Goal: Transaction & Acquisition: Purchase product/service

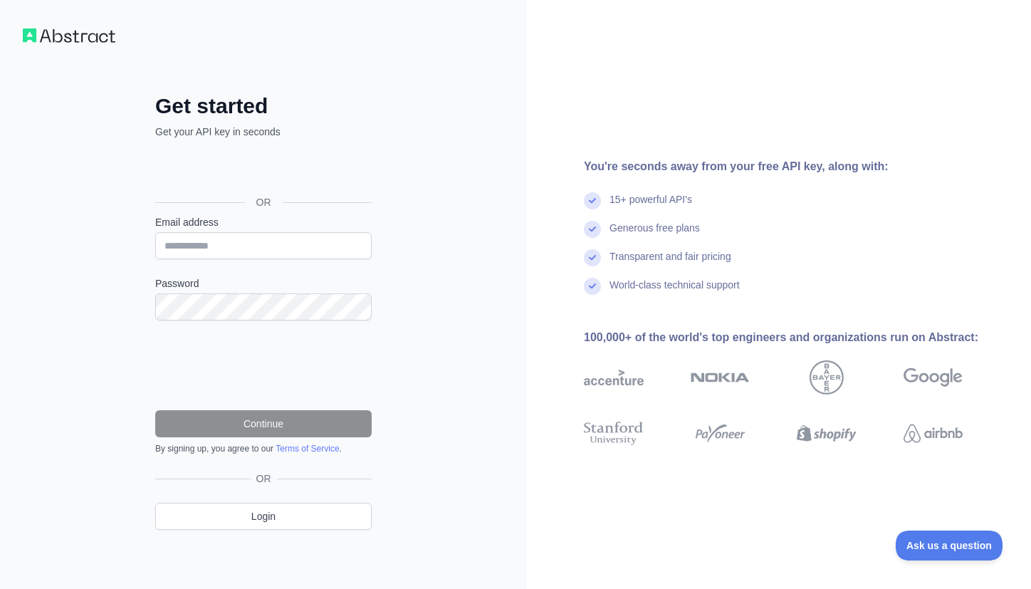
click at [263, 179] on div "Sign in with Google. Opens in new tab" at bounding box center [262, 169] width 214 height 31
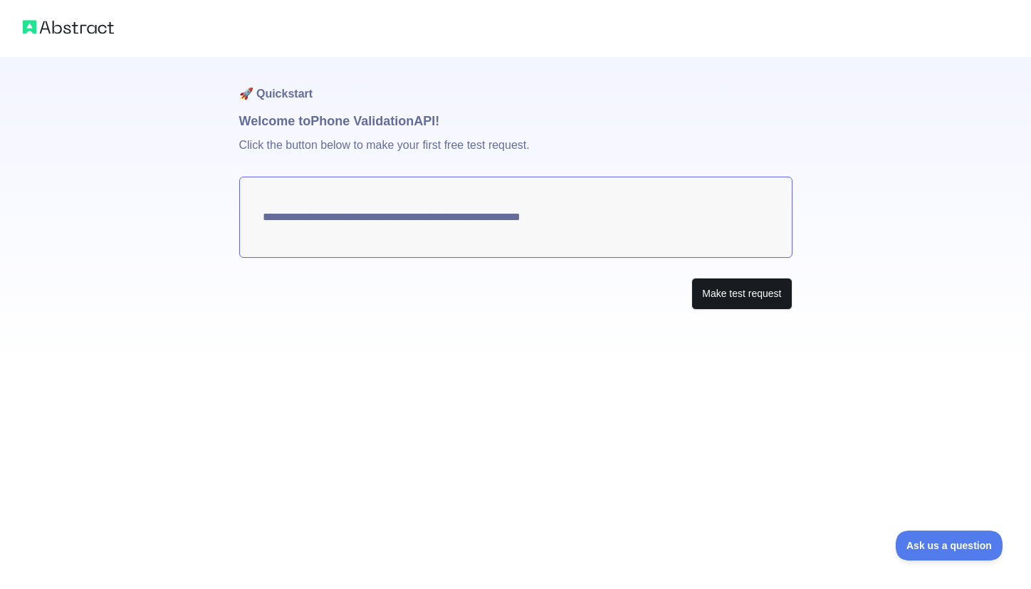
click at [717, 290] on button "Make test request" at bounding box center [741, 294] width 100 height 32
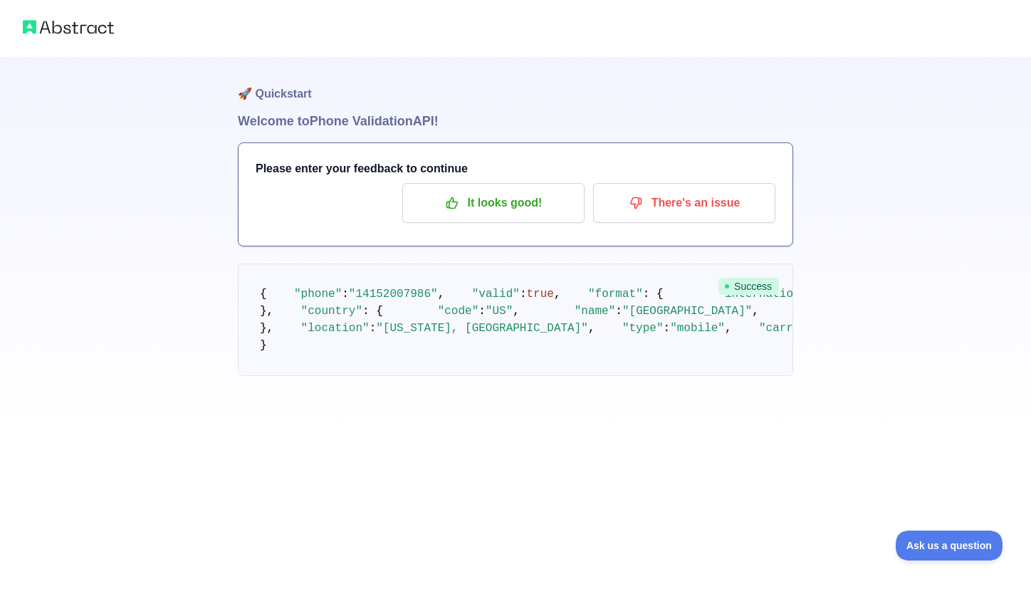
scroll to position [61, 0]
click at [483, 191] on p "It looks good!" at bounding box center [493, 203] width 161 height 24
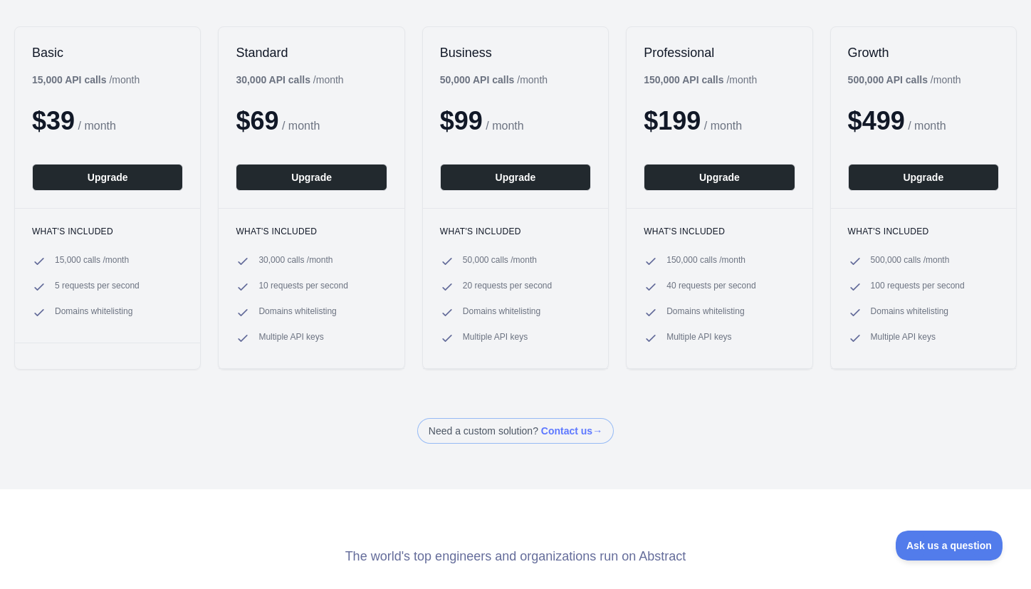
scroll to position [154, 0]
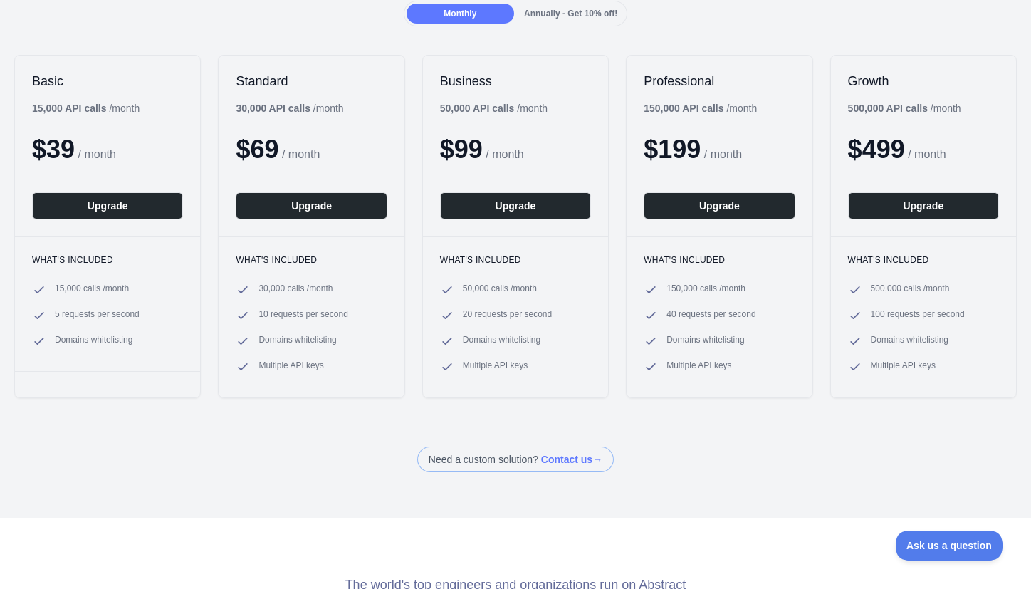
click at [283, 341] on span "Domains whitelisting" at bounding box center [297, 341] width 78 height 14
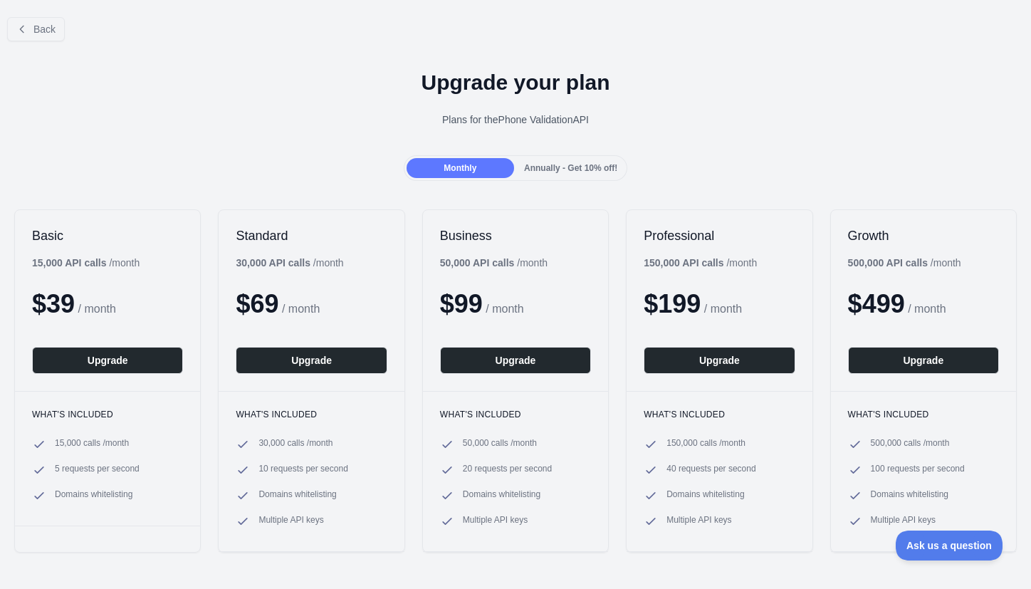
scroll to position [0, 0]
click at [111, 361] on button "Upgrade" at bounding box center [107, 360] width 151 height 27
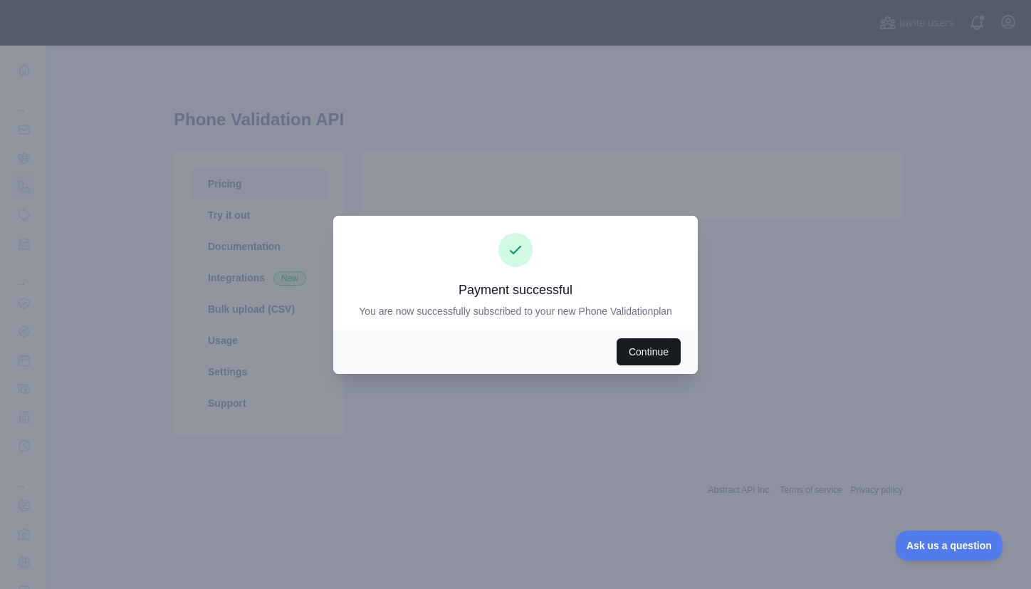
click at [653, 357] on button "Continue" at bounding box center [649, 351] width 64 height 27
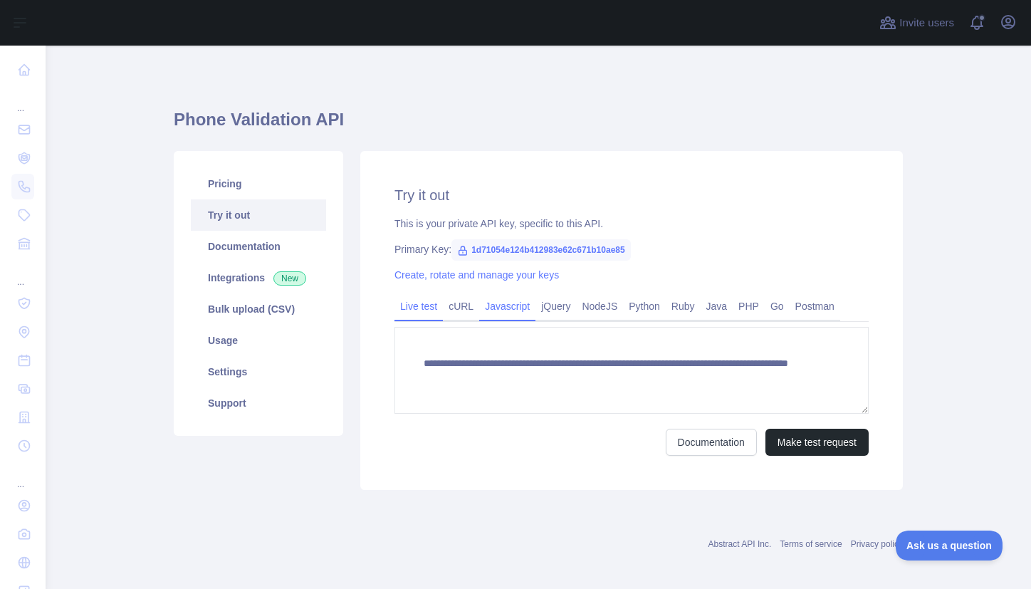
click at [506, 308] on link "Javascript" at bounding box center [507, 306] width 56 height 23
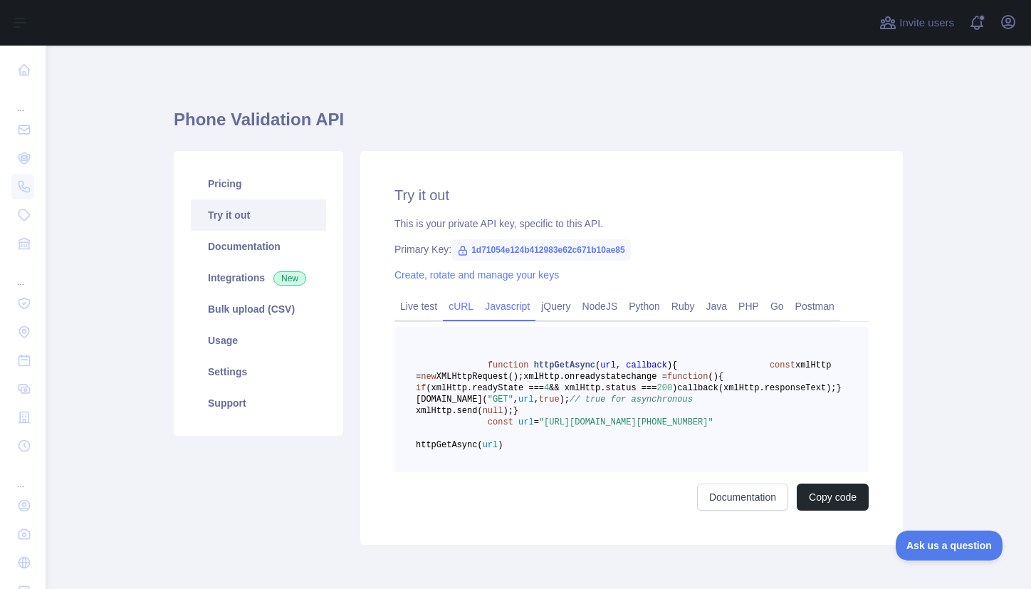
click at [455, 307] on link "cURL" at bounding box center [461, 306] width 36 height 23
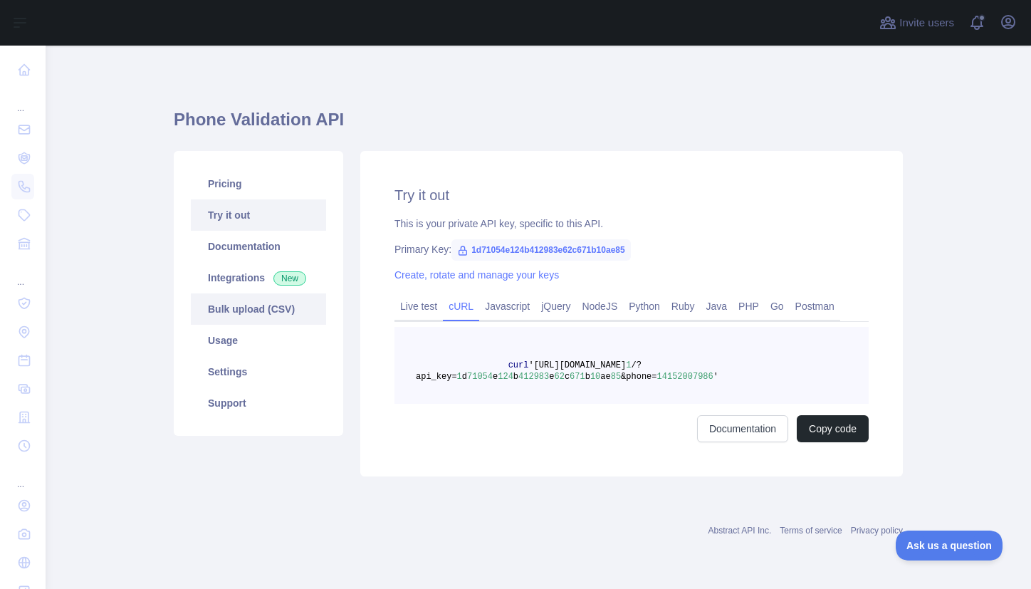
click at [243, 307] on link "Bulk upload (CSV)" at bounding box center [258, 308] width 135 height 31
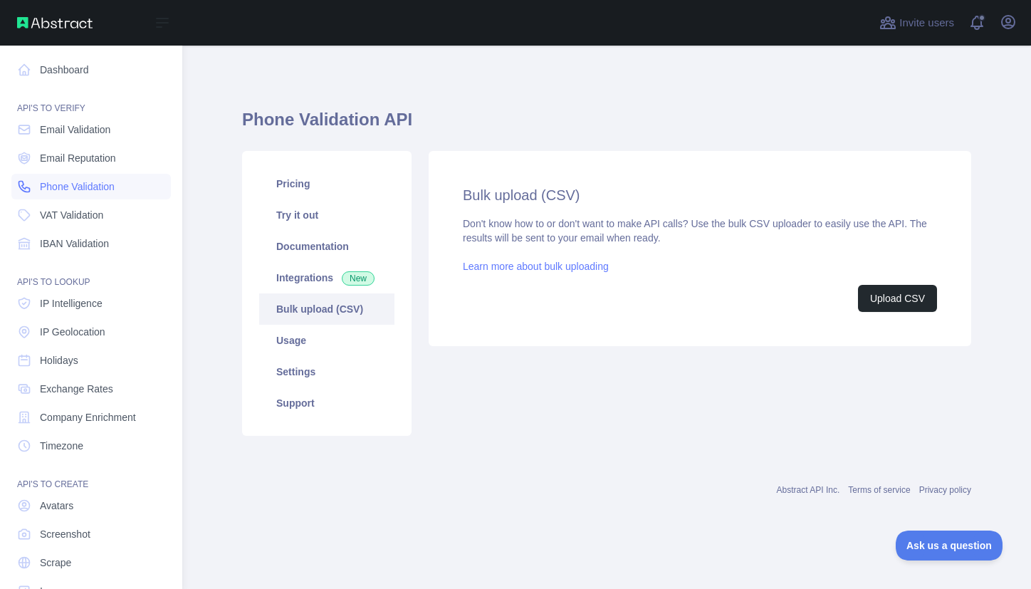
click at [63, 191] on span "Phone Validation" at bounding box center [77, 186] width 75 height 14
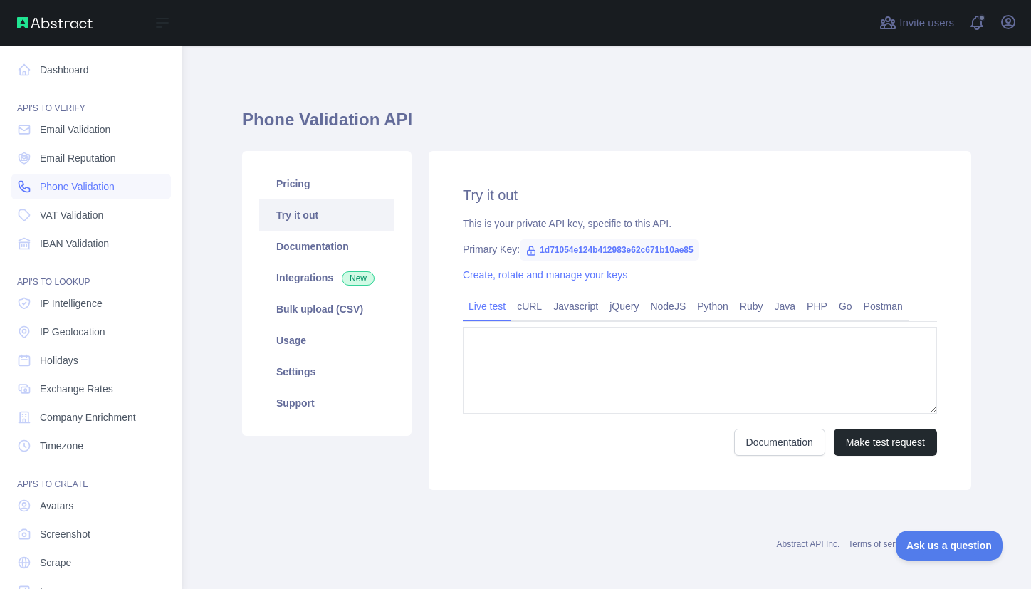
type textarea "**********"
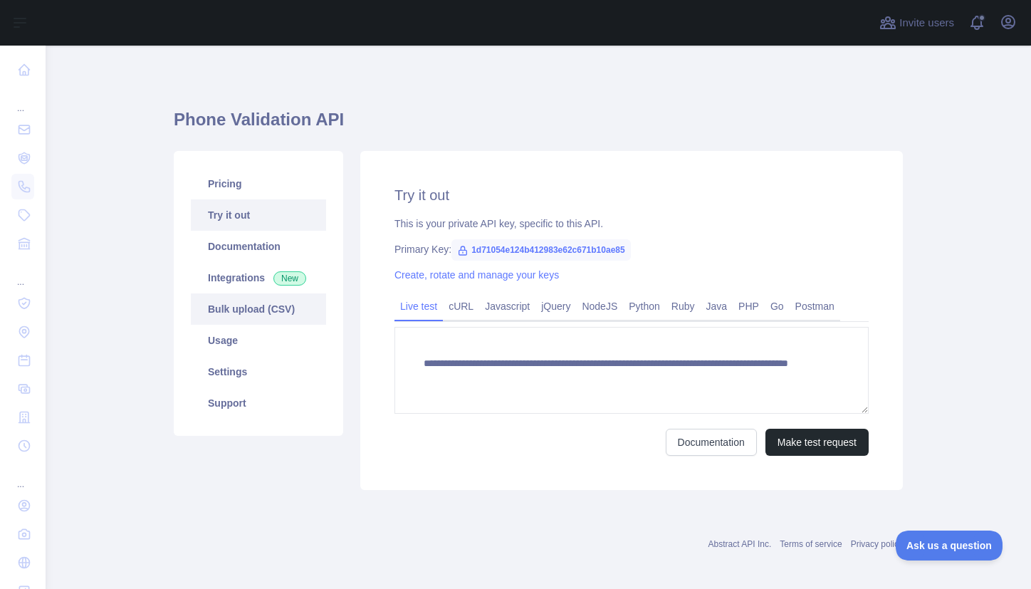
click at [231, 306] on link "Bulk upload (CSV)" at bounding box center [258, 308] width 135 height 31
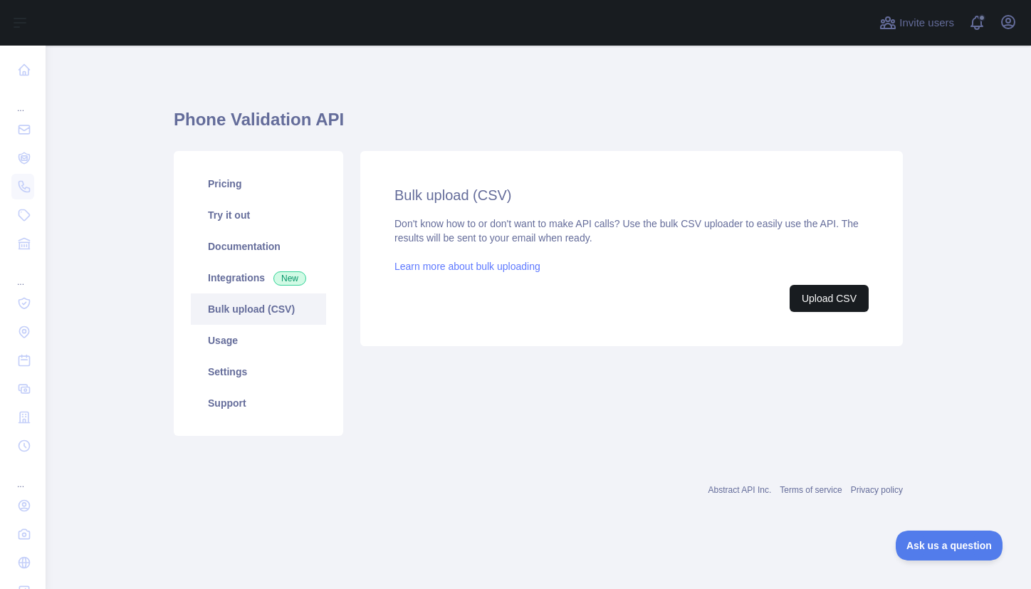
click at [831, 303] on button "Upload CSV" at bounding box center [829, 298] width 79 height 27
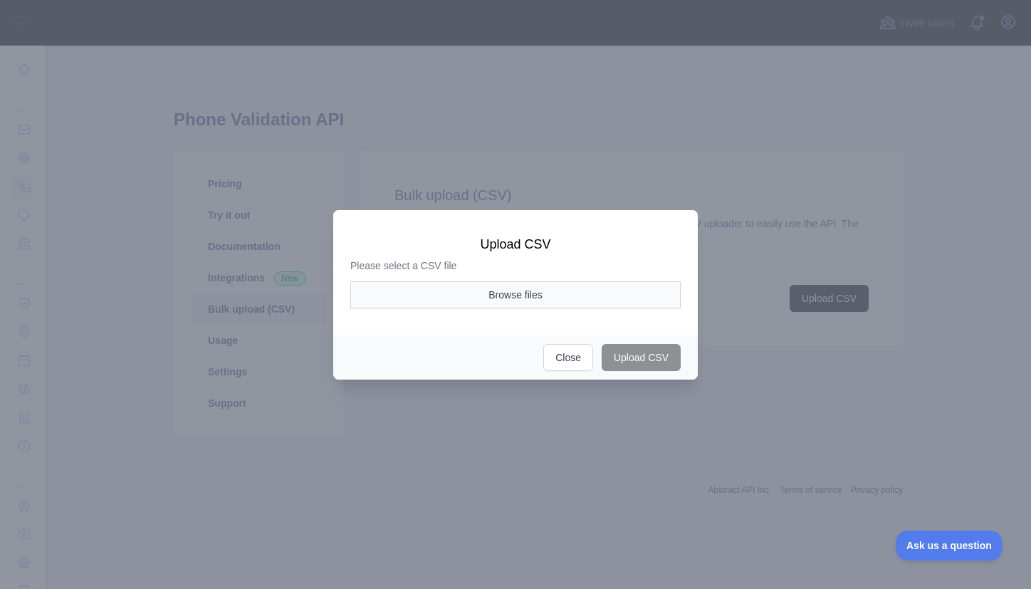
click at [565, 292] on button "Browse files" at bounding box center [515, 294] width 330 height 27
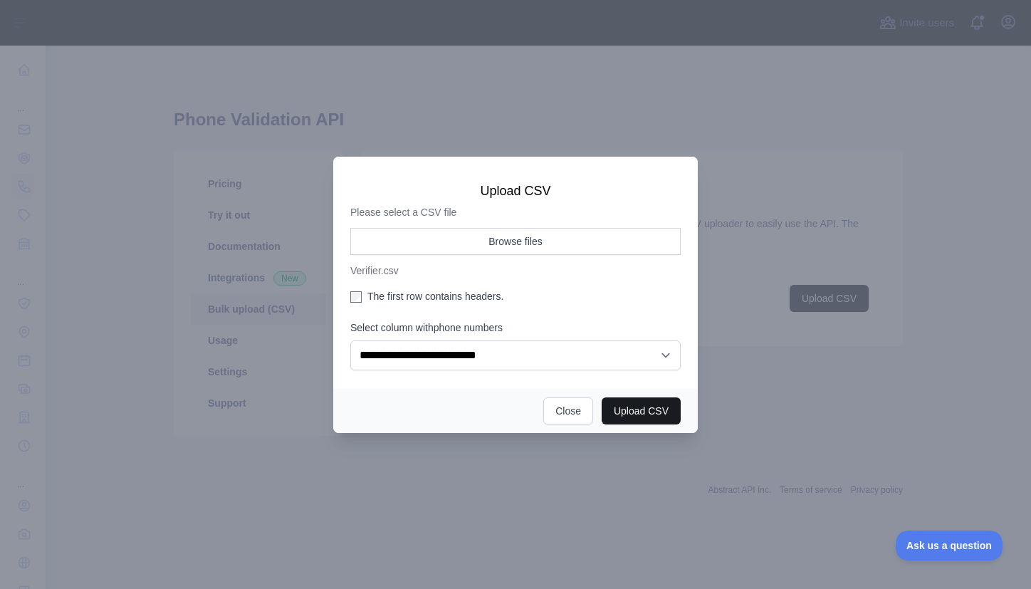
click at [651, 412] on button "Upload CSV" at bounding box center [641, 410] width 79 height 27
select select "**"
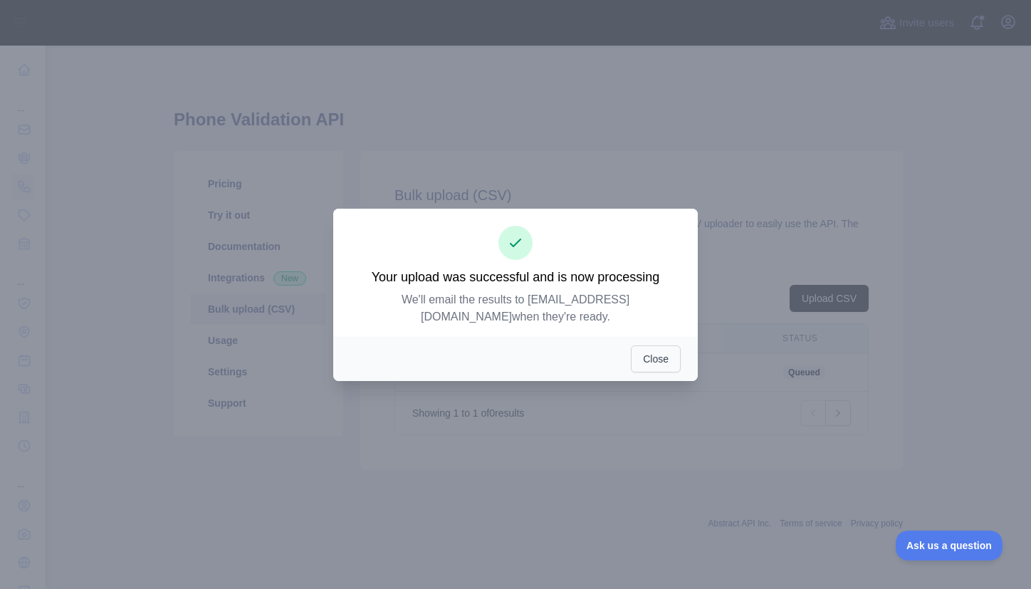
click at [654, 355] on button "Close" at bounding box center [656, 358] width 50 height 27
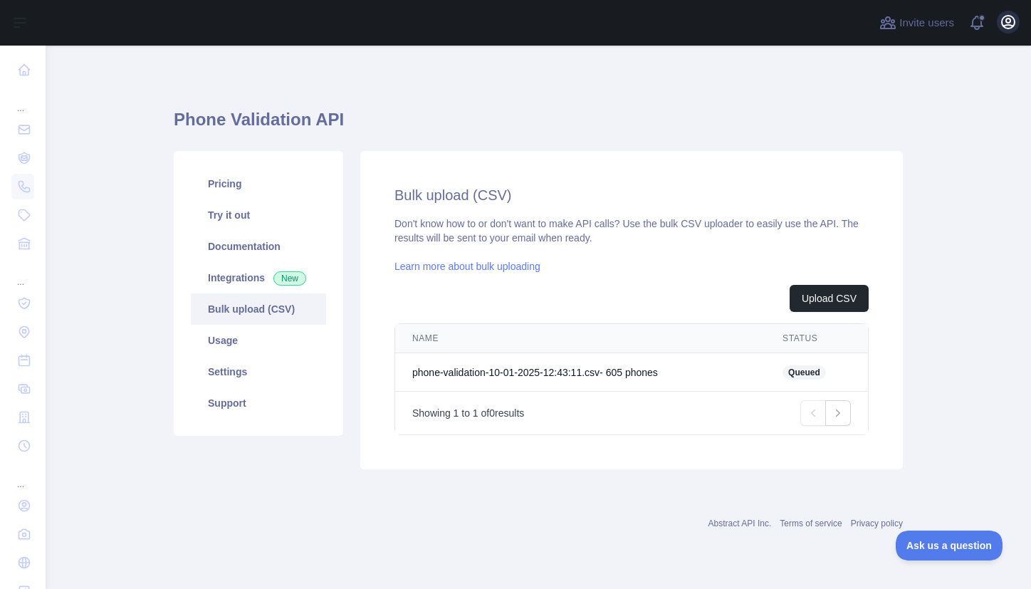
click at [1009, 25] on icon "button" at bounding box center [1008, 22] width 13 height 13
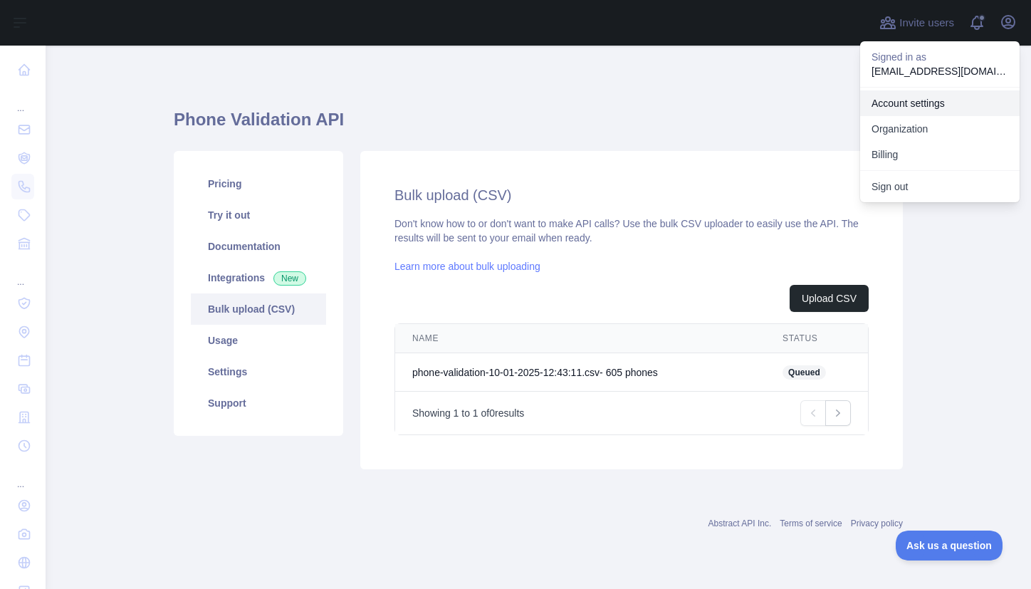
click at [905, 100] on link "Account settings" at bounding box center [939, 103] width 159 height 26
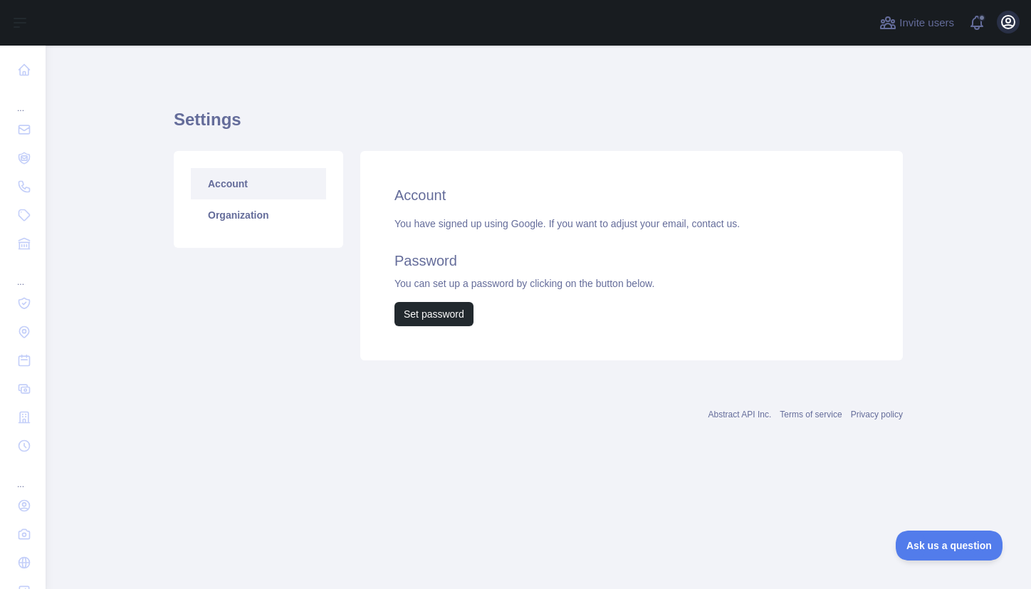
click at [1003, 21] on icon "button" at bounding box center [1008, 22] width 17 height 17
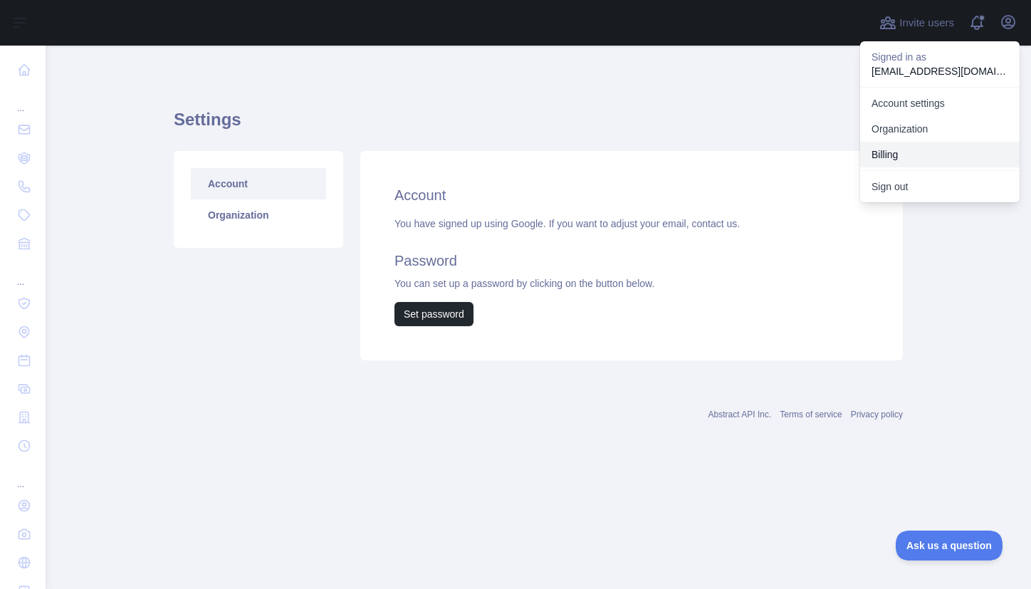
click at [949, 151] on button "Billing" at bounding box center [939, 155] width 159 height 26
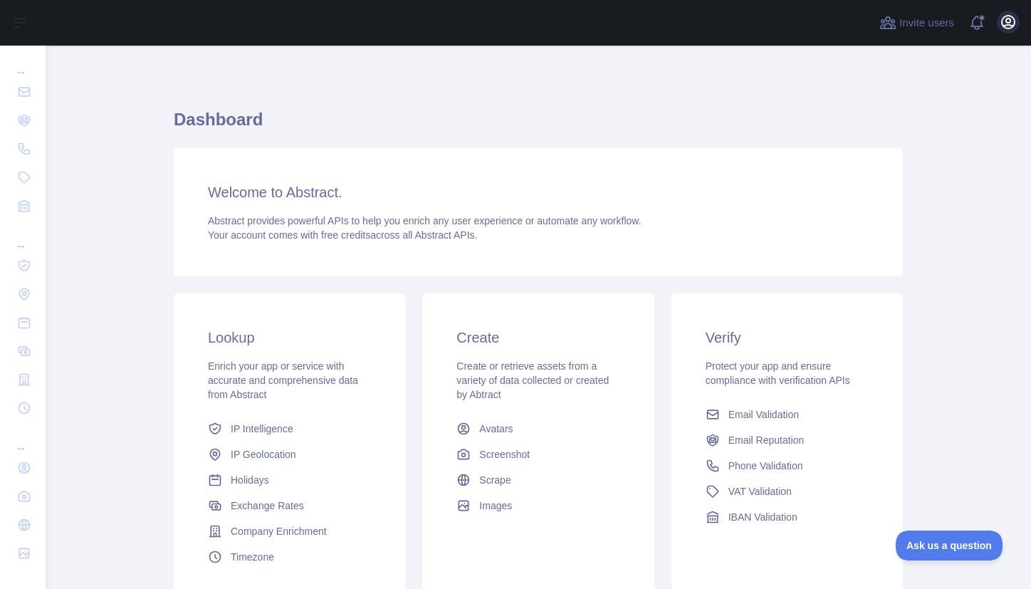
click at [1012, 19] on icon "button" at bounding box center [1008, 22] width 17 height 17
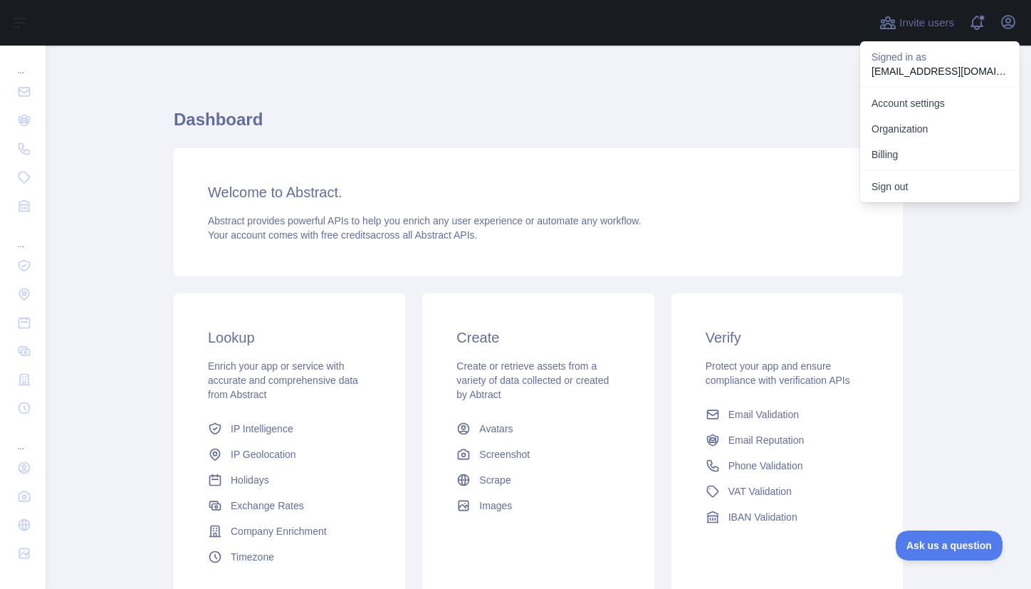
click at [949, 236] on main "Dashboard Welcome to Abstract. Abstract provides powerful APIs to help you enri…" at bounding box center [538, 317] width 985 height 543
